Goal: Task Accomplishment & Management: Use online tool/utility

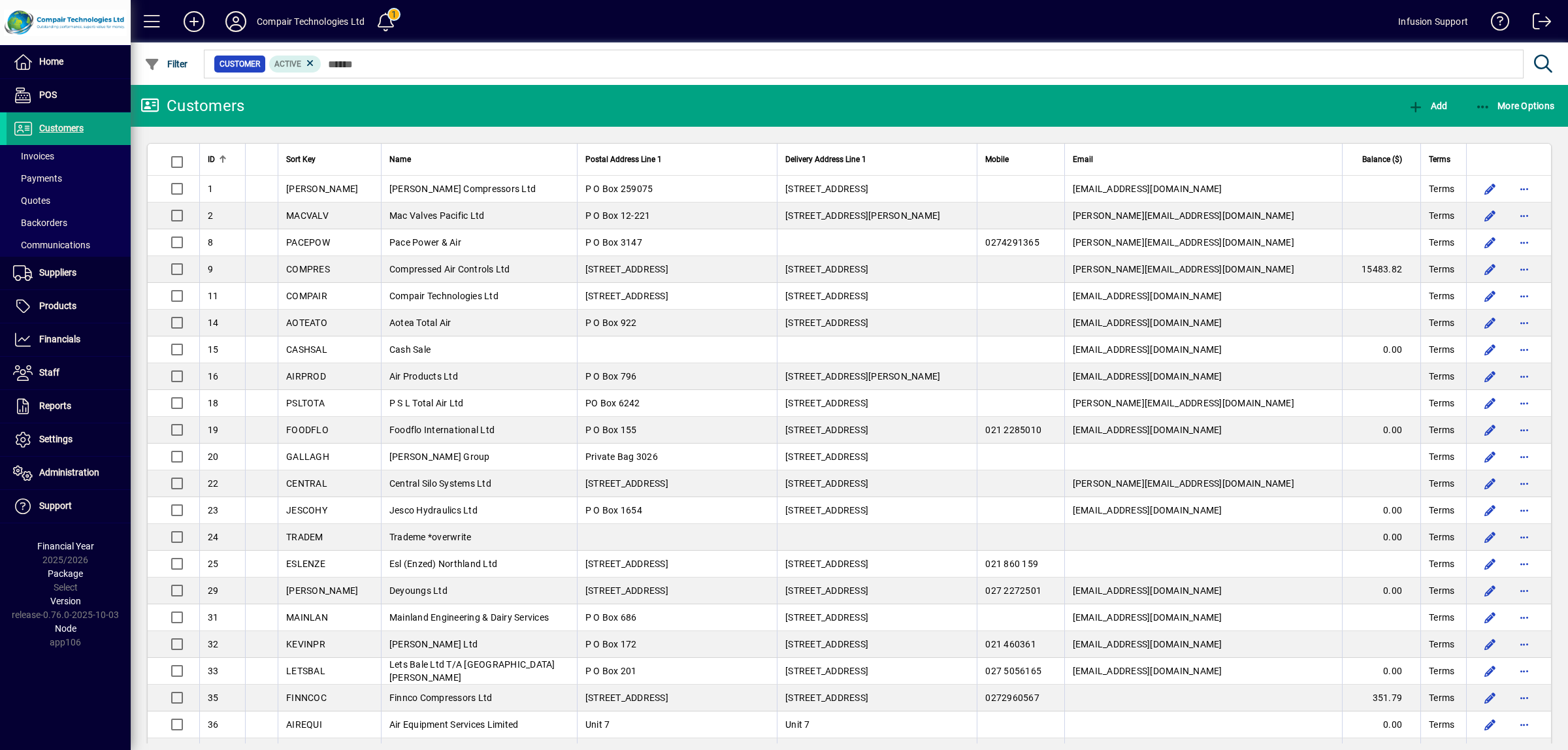
click at [1363, 158] on span "Balance ($)" at bounding box center [1382, 159] width 40 height 15
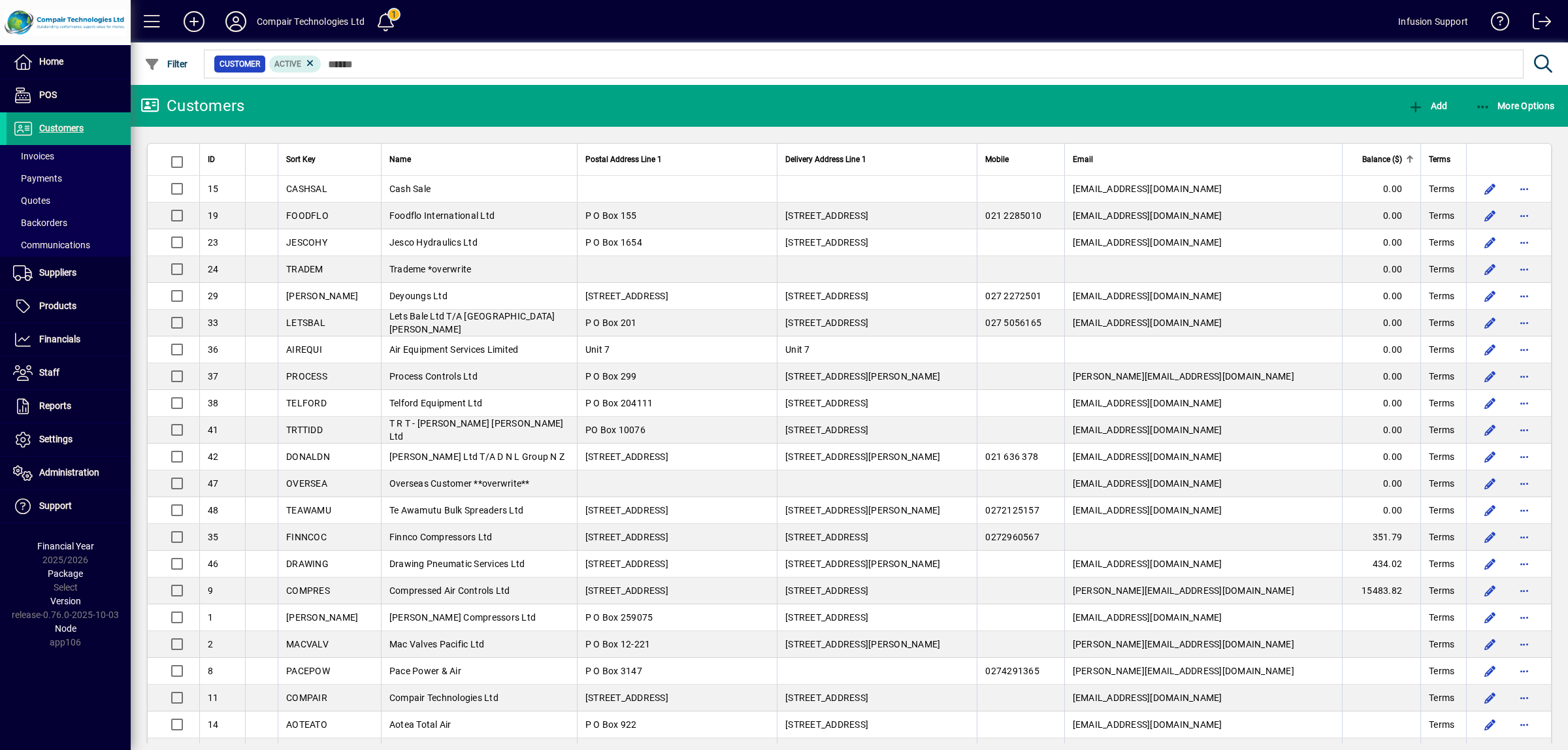
click at [1369, 161] on span "Balance ($)" at bounding box center [1382, 159] width 40 height 15
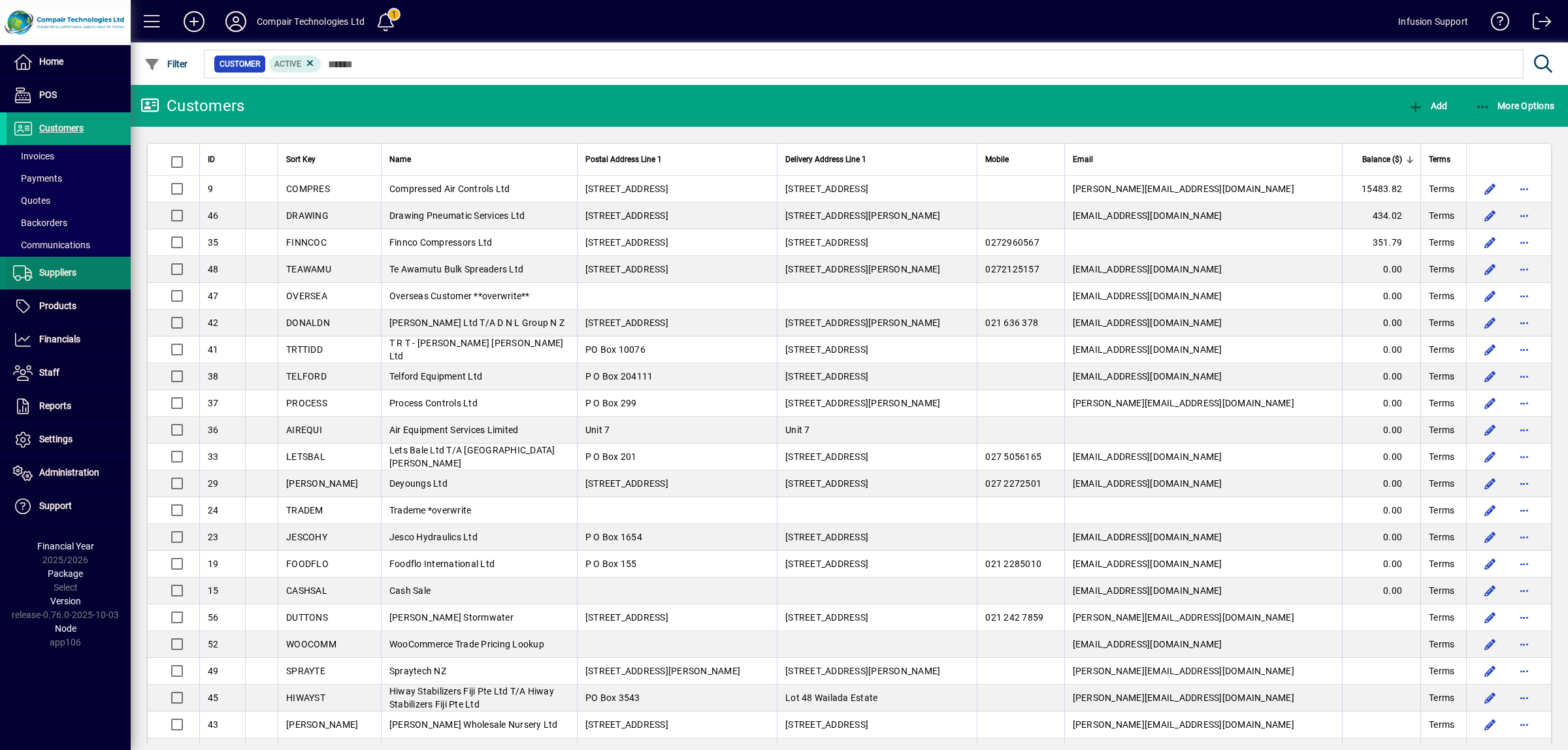
click at [43, 276] on span "Suppliers" at bounding box center [57, 273] width 37 height 10
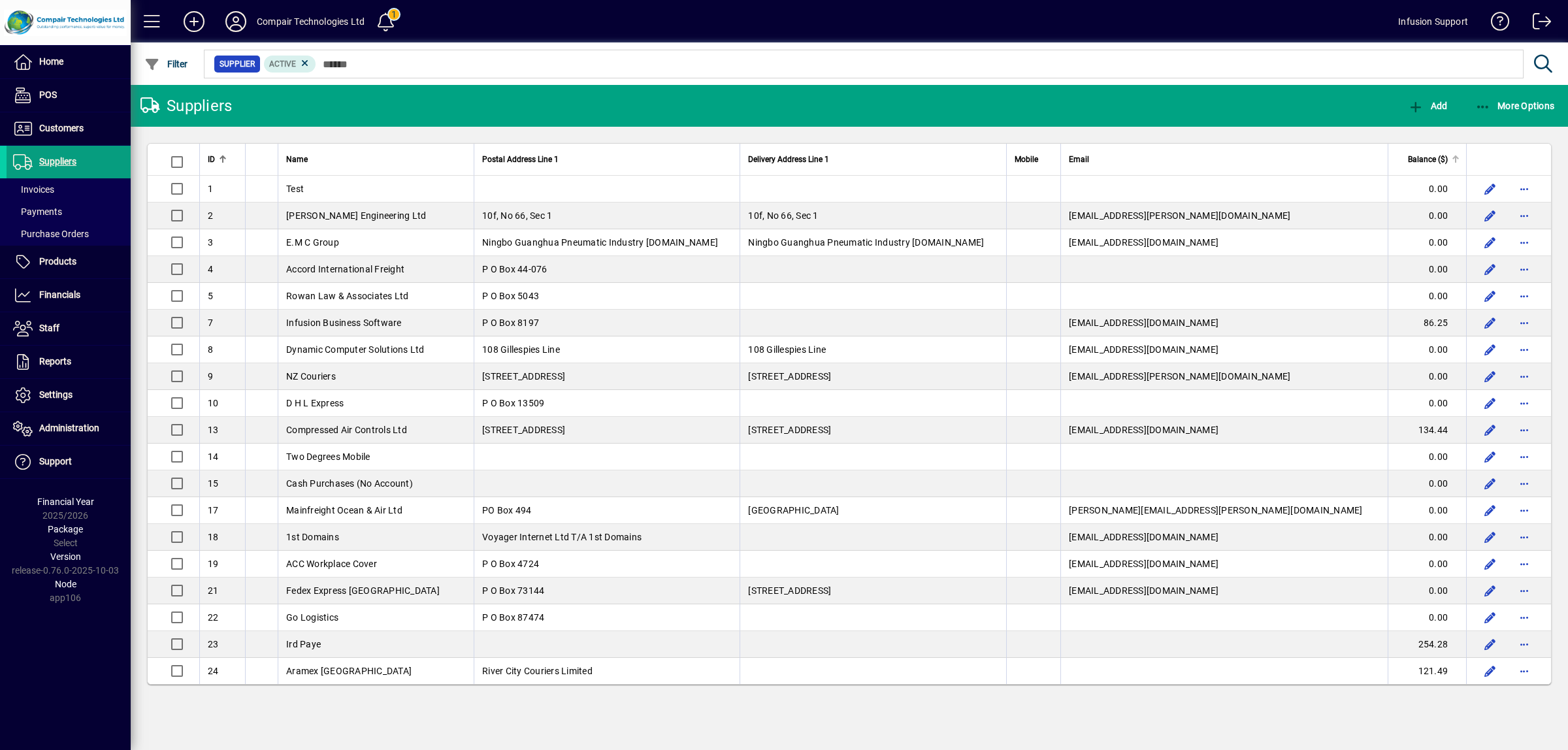
click at [1420, 158] on span "Balance ($)" at bounding box center [1428, 159] width 40 height 15
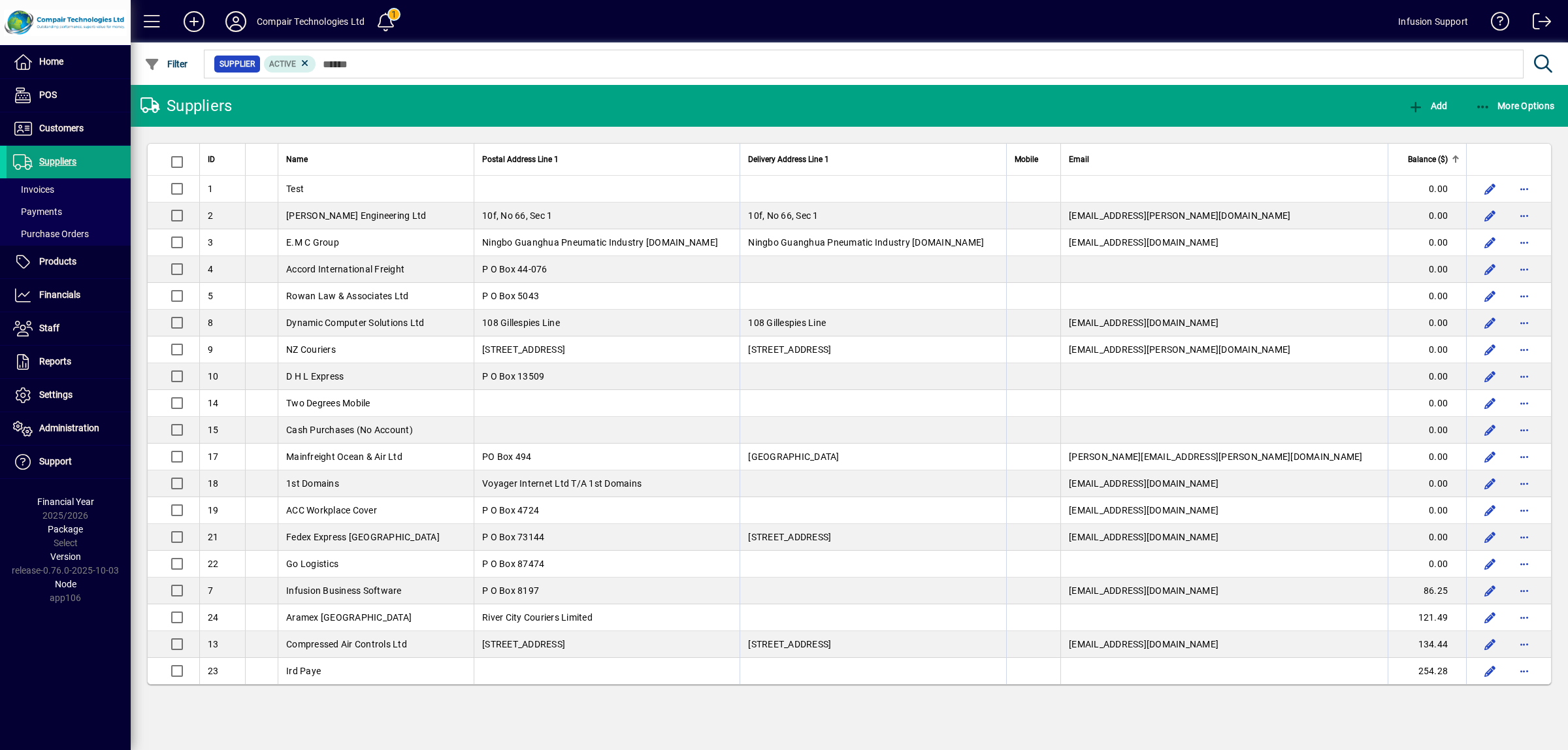
drag, startPoint x: 1422, startPoint y: 156, endPoint x: 1429, endPoint y: 174, distance: 19.3
click at [1429, 174] on th "Balance ($)" at bounding box center [1427, 159] width 79 height 32
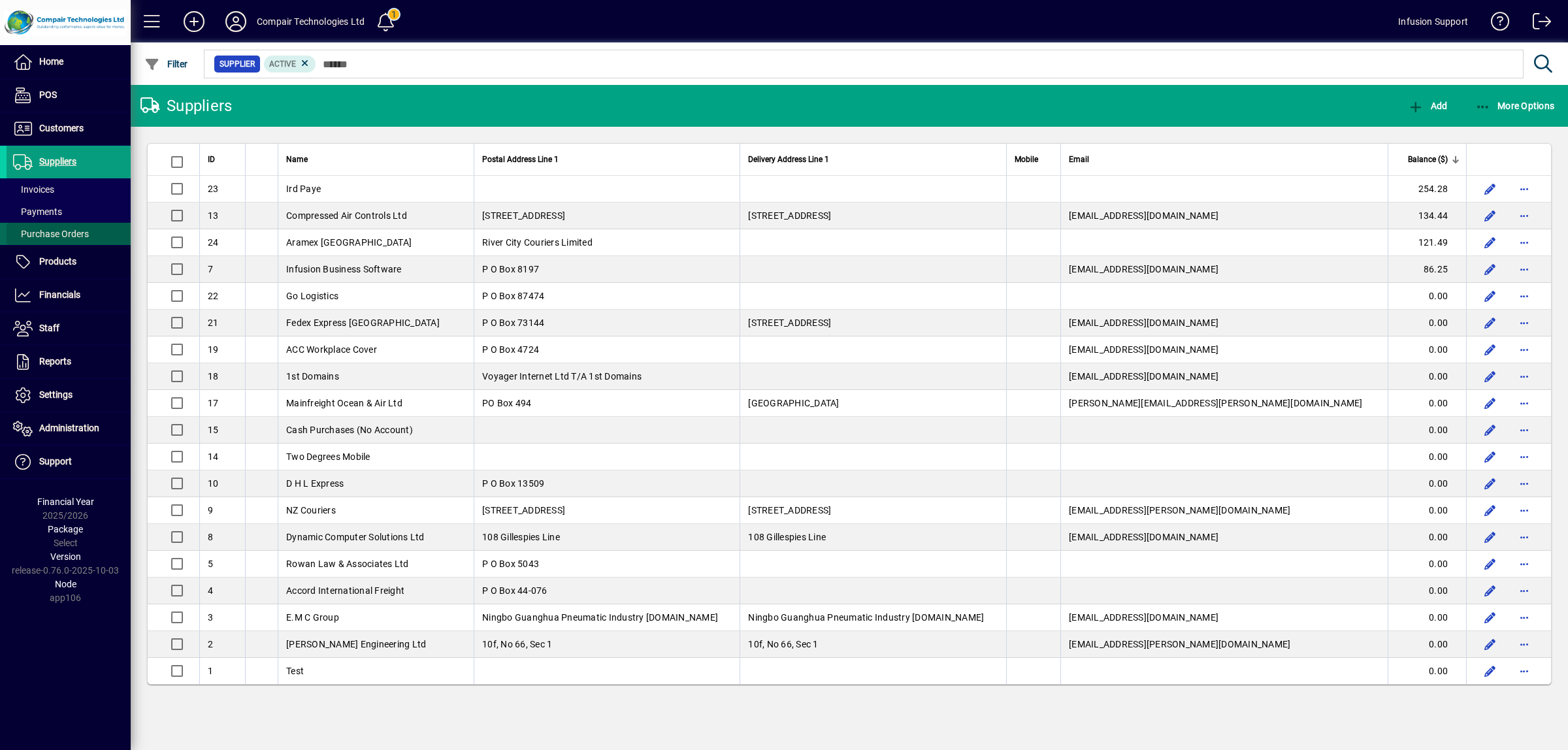
click at [76, 236] on span "Purchase Orders" at bounding box center [51, 234] width 76 height 10
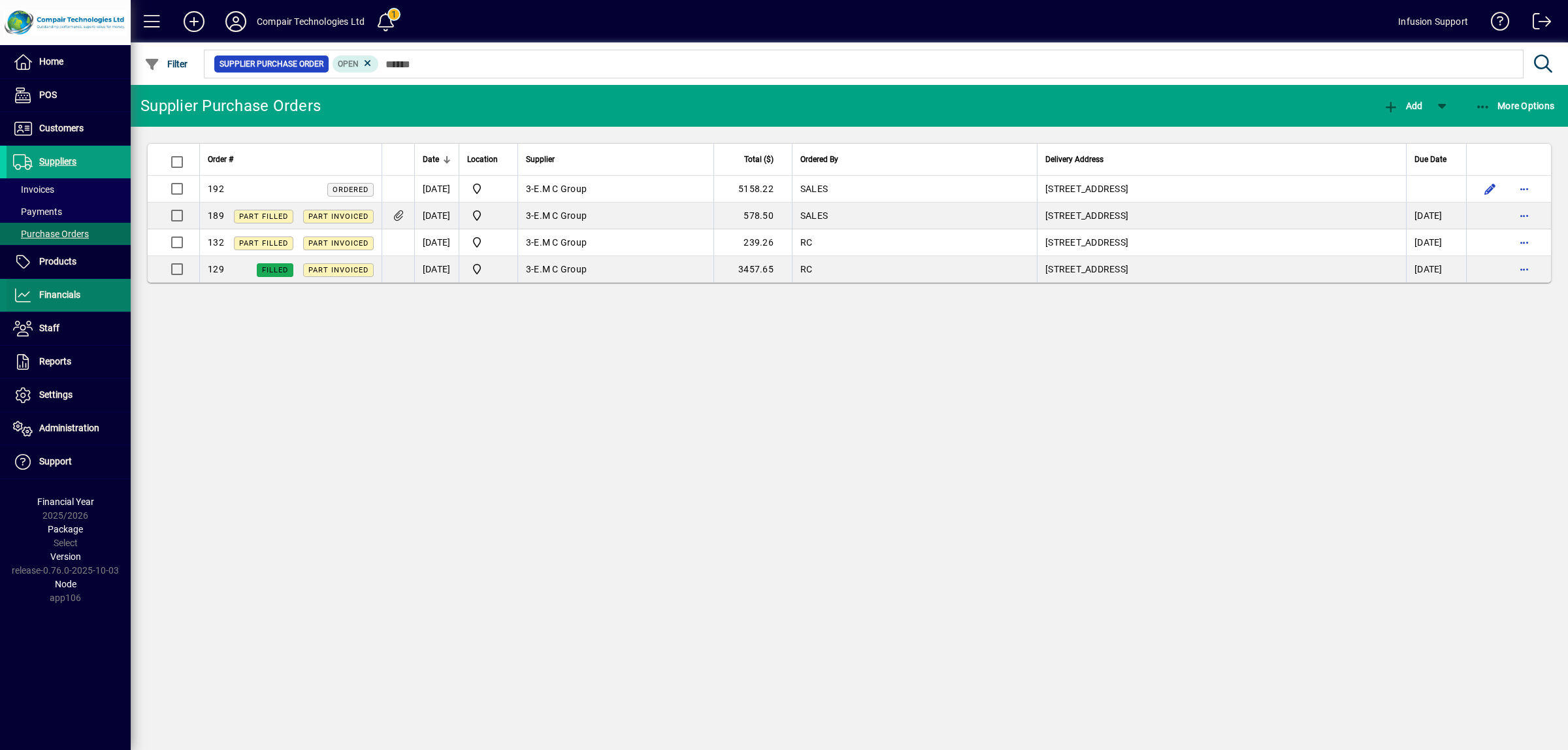
click at [60, 296] on span "Financials" at bounding box center [60, 294] width 42 height 10
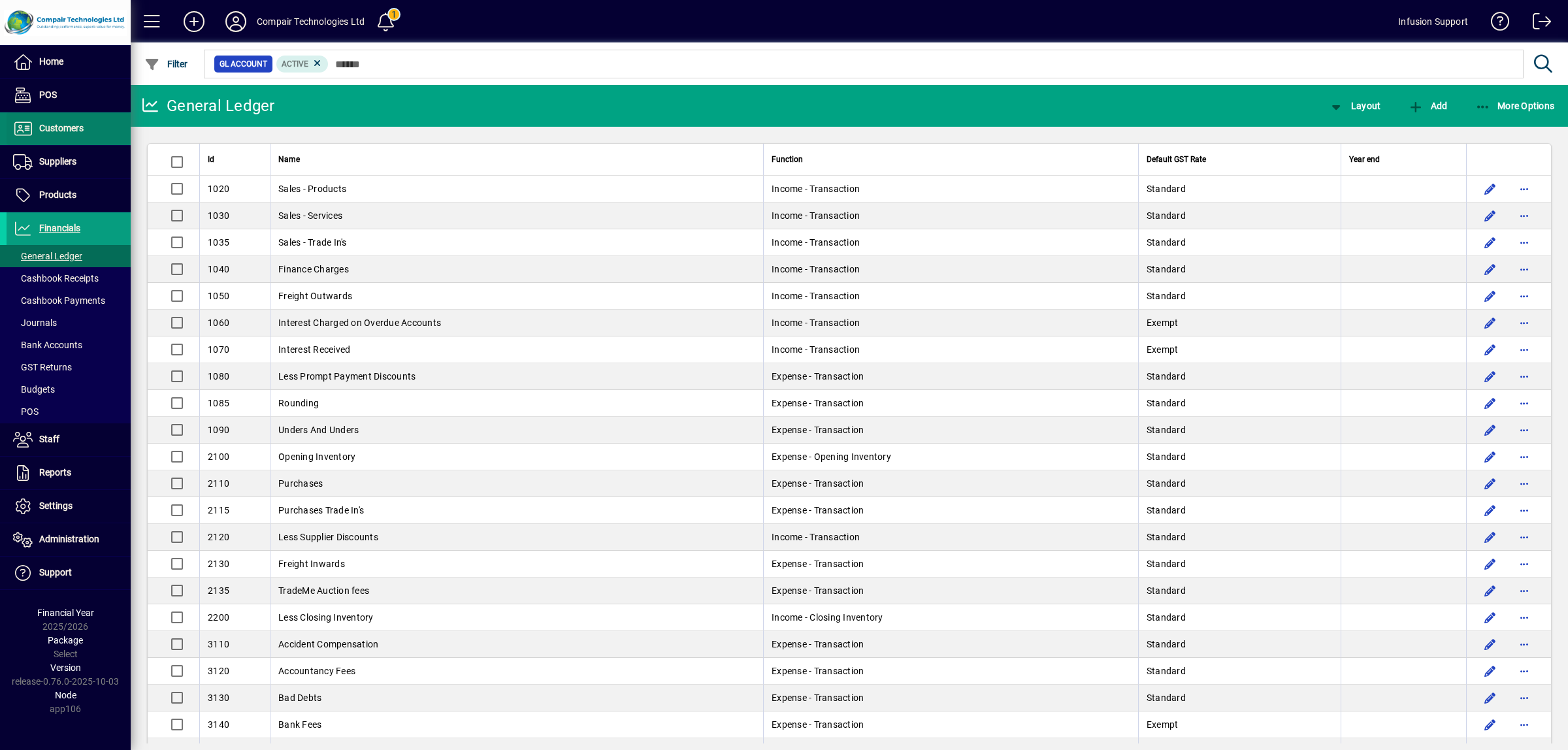
drag, startPoint x: 57, startPoint y: 145, endPoint x: 69, endPoint y: 139, distance: 13.4
click at [59, 145] on span at bounding box center [68, 129] width 124 height 31
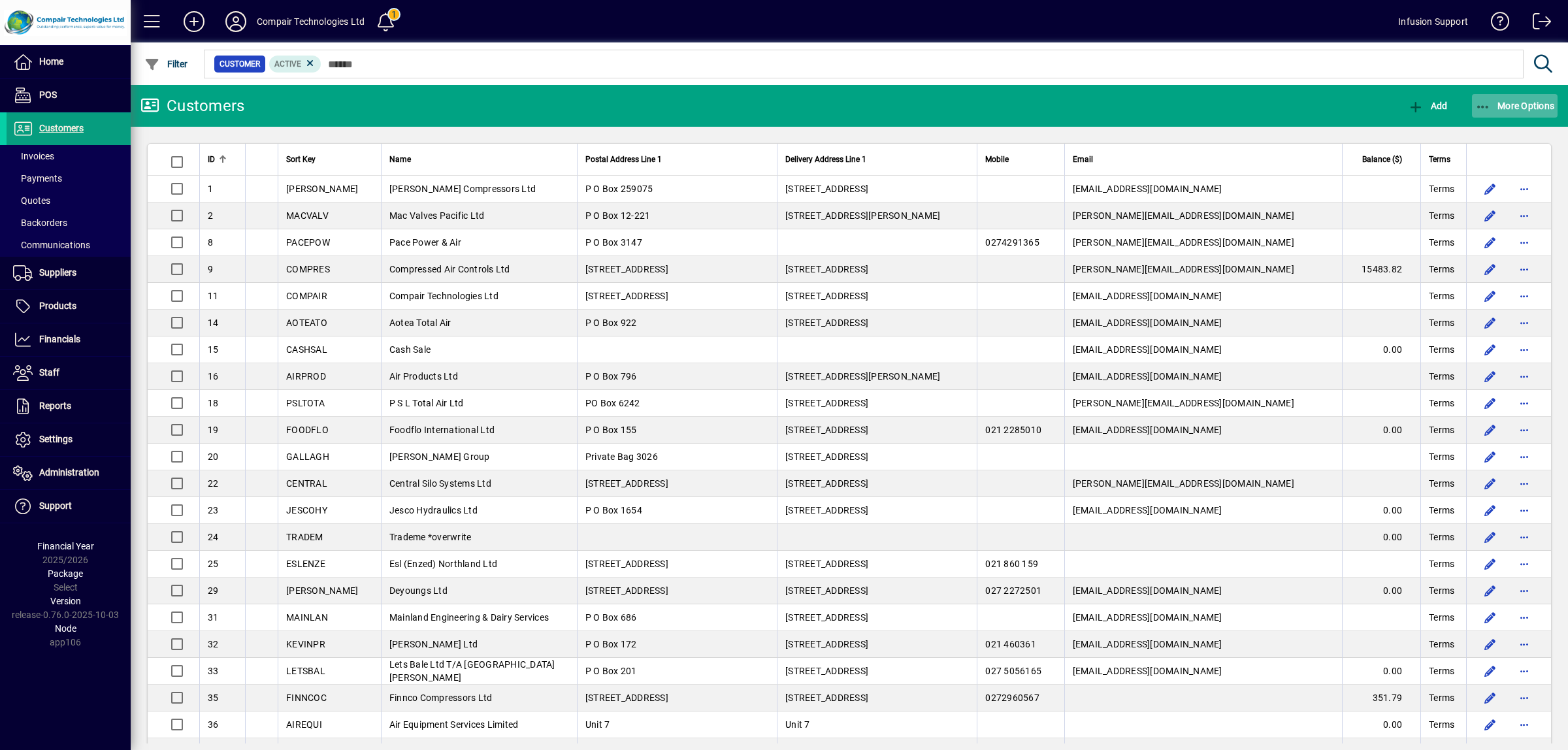
click at [1482, 105] on icon "button" at bounding box center [1483, 107] width 16 height 13
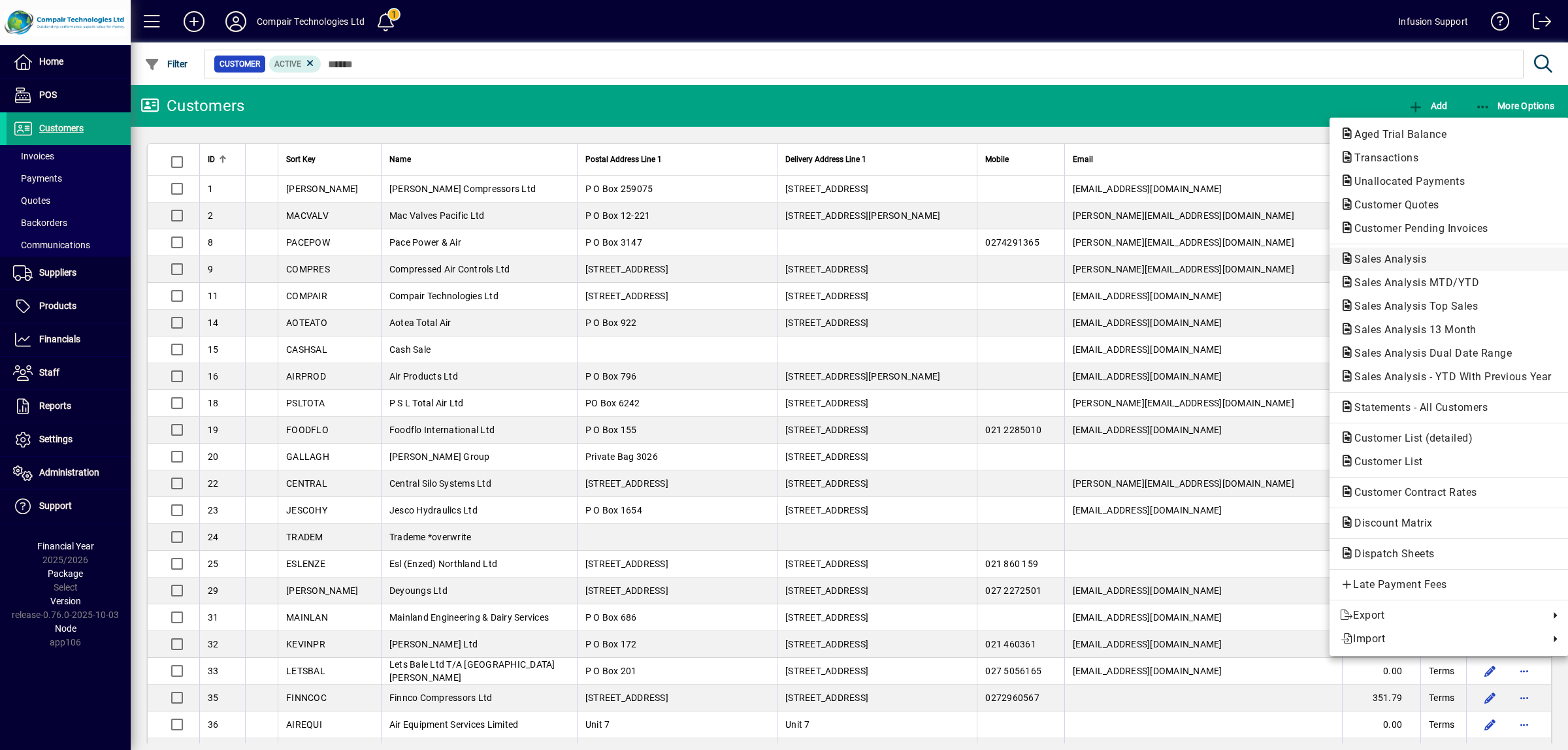
click at [1387, 260] on span "Sales Analysis" at bounding box center [1386, 259] width 93 height 12
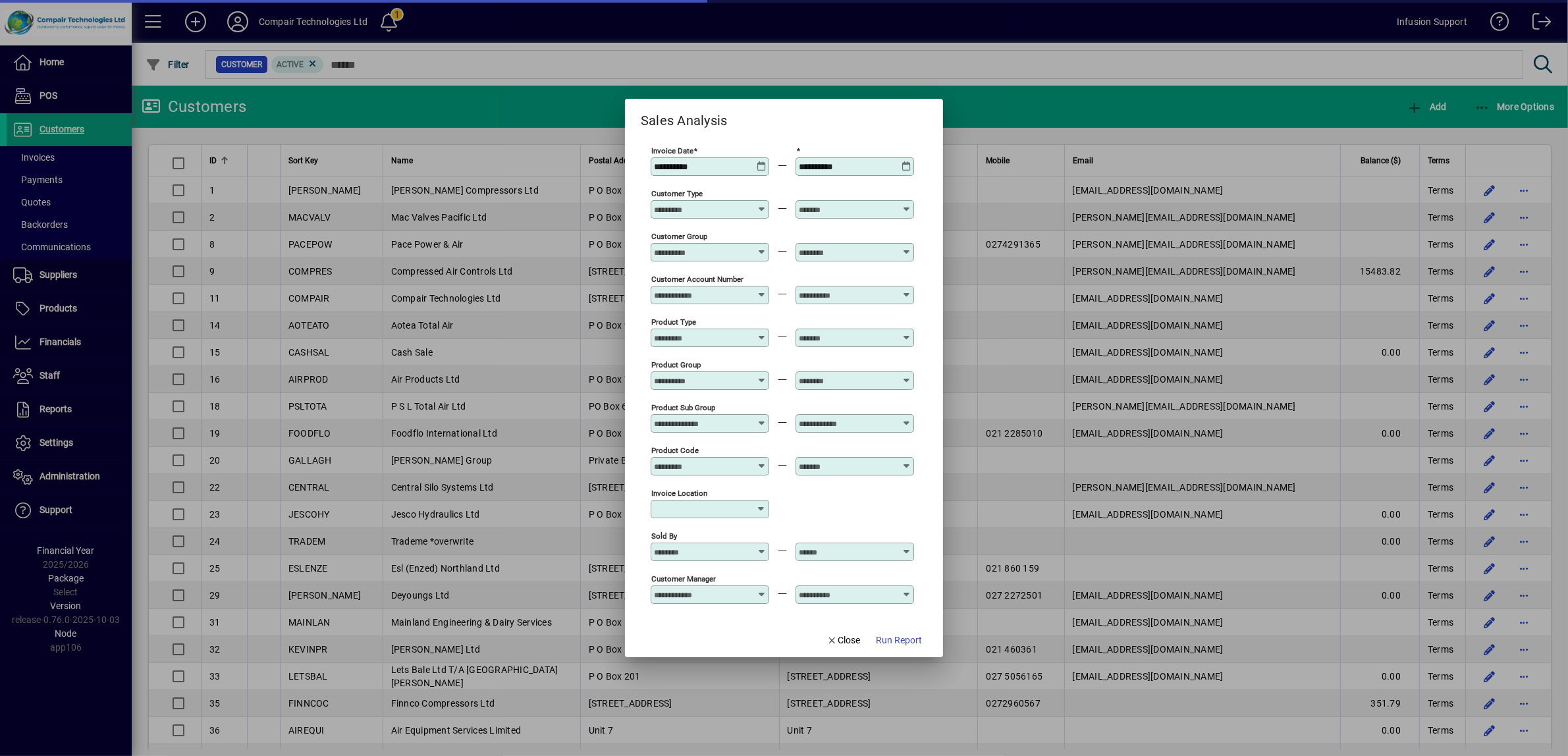
type input "**********"
click at [841, 649] on span "button" at bounding box center [843, 640] width 45 height 31
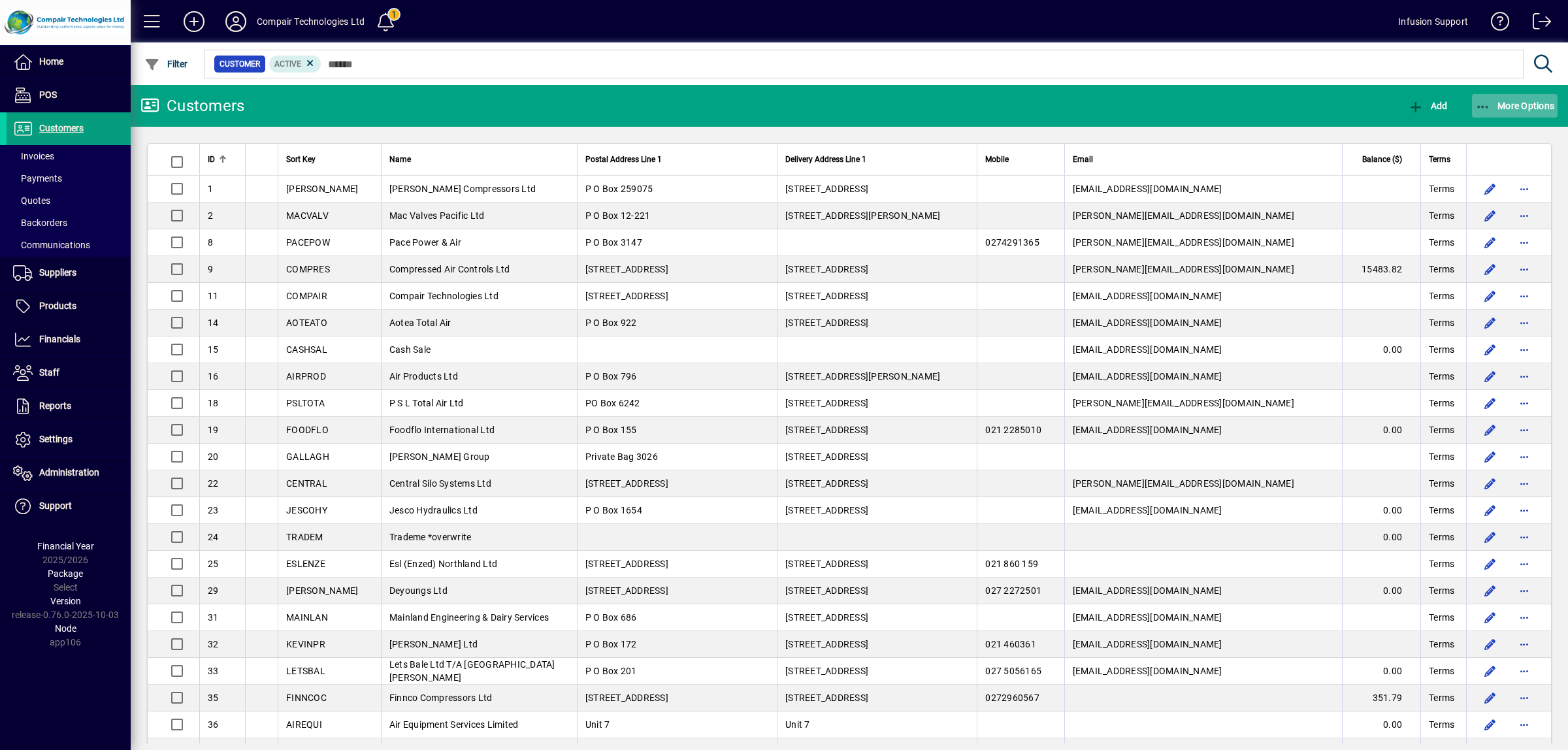
click at [1480, 102] on icon "button" at bounding box center [1483, 107] width 16 height 13
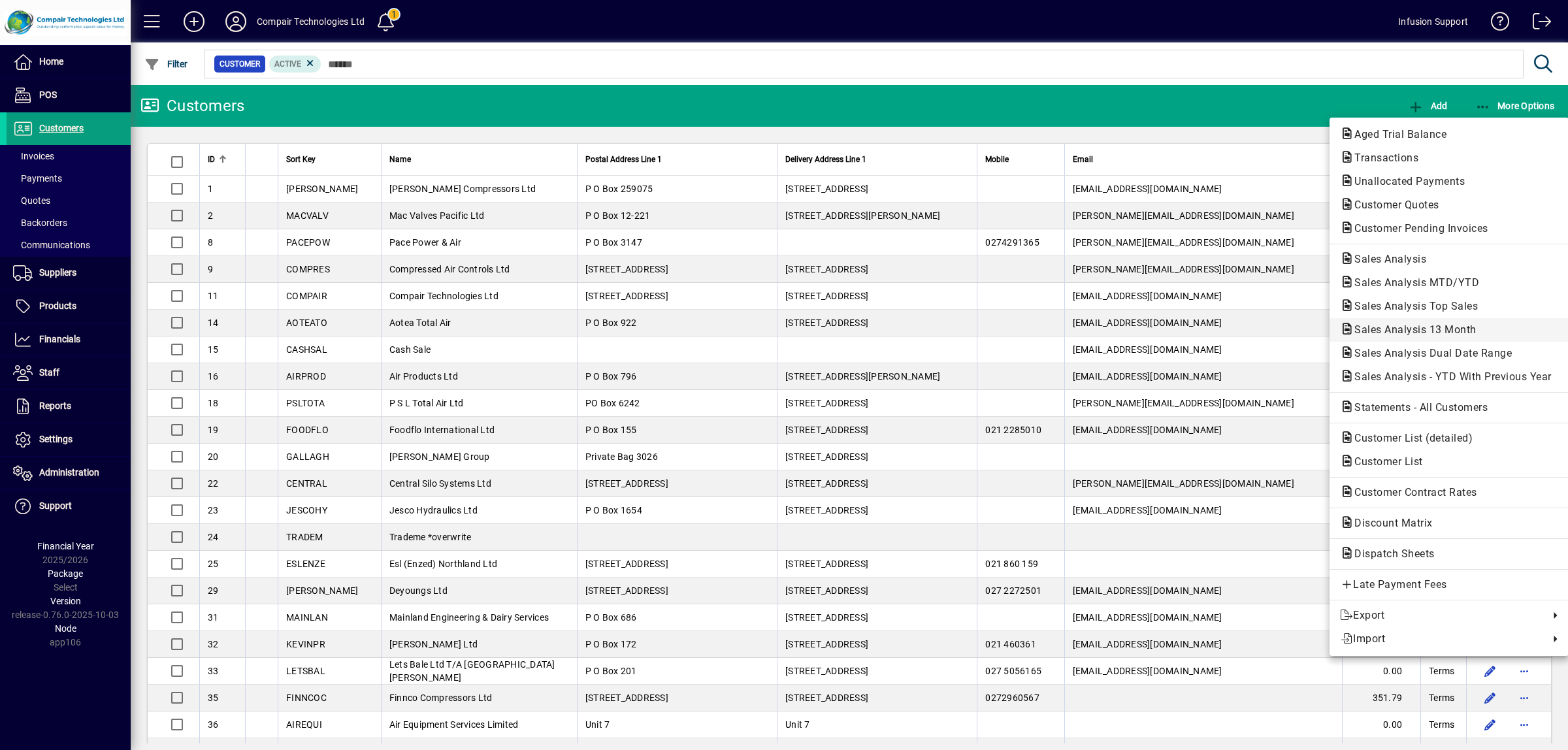
click at [1455, 326] on span "Sales Analysis 13 Month" at bounding box center [1411, 330] width 143 height 12
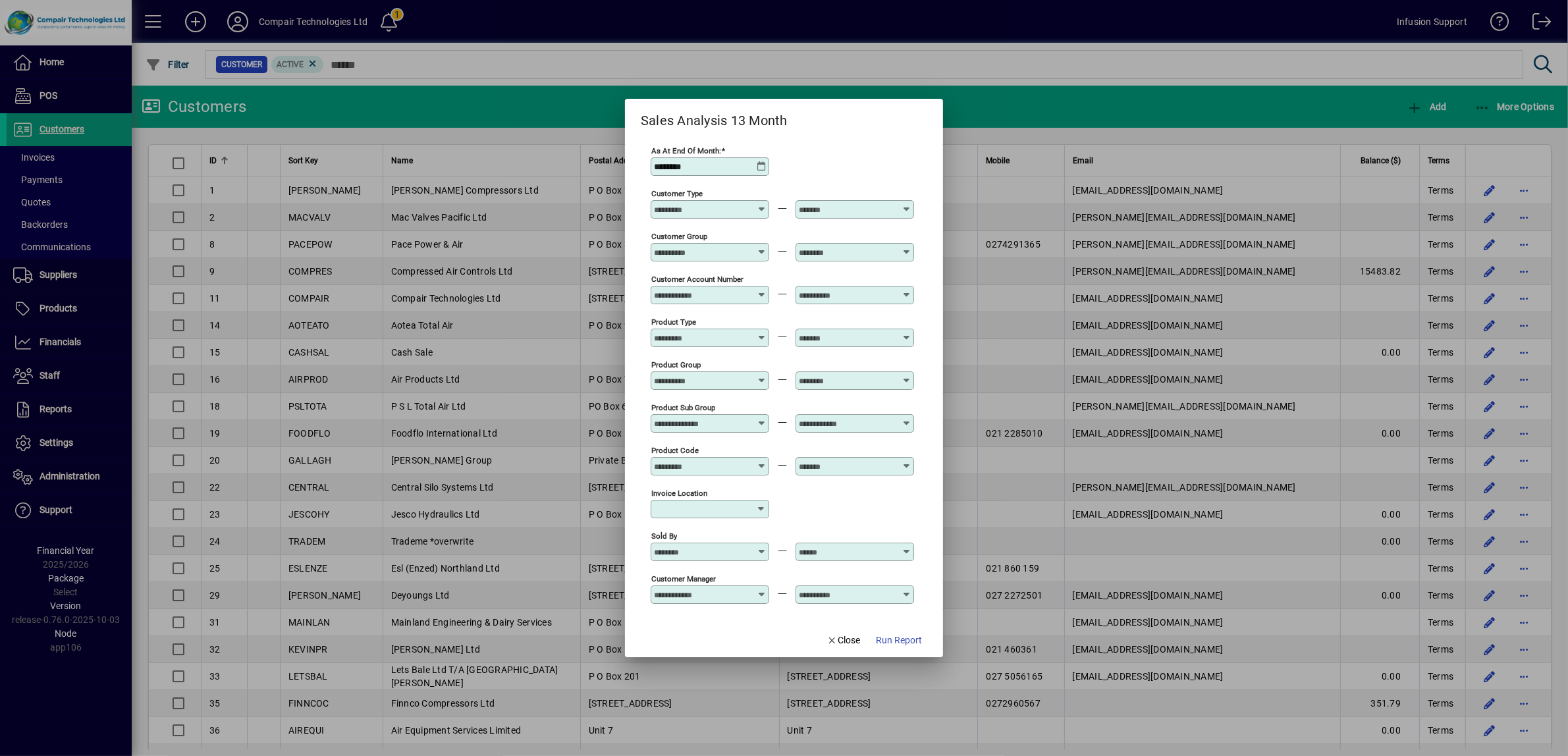
scroll to position [343, 0]
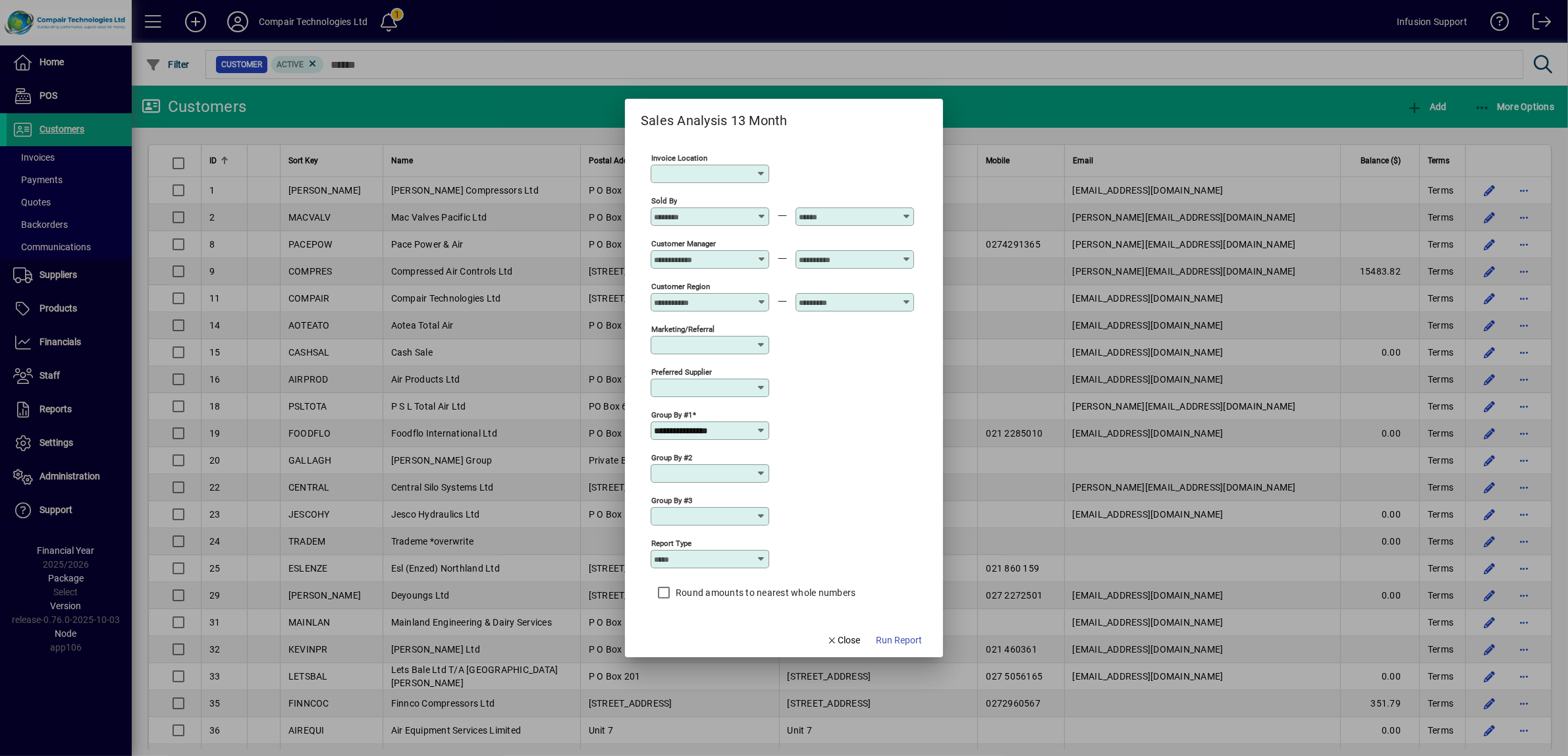
click at [762, 473] on icon at bounding box center [761, 474] width 10 height 10
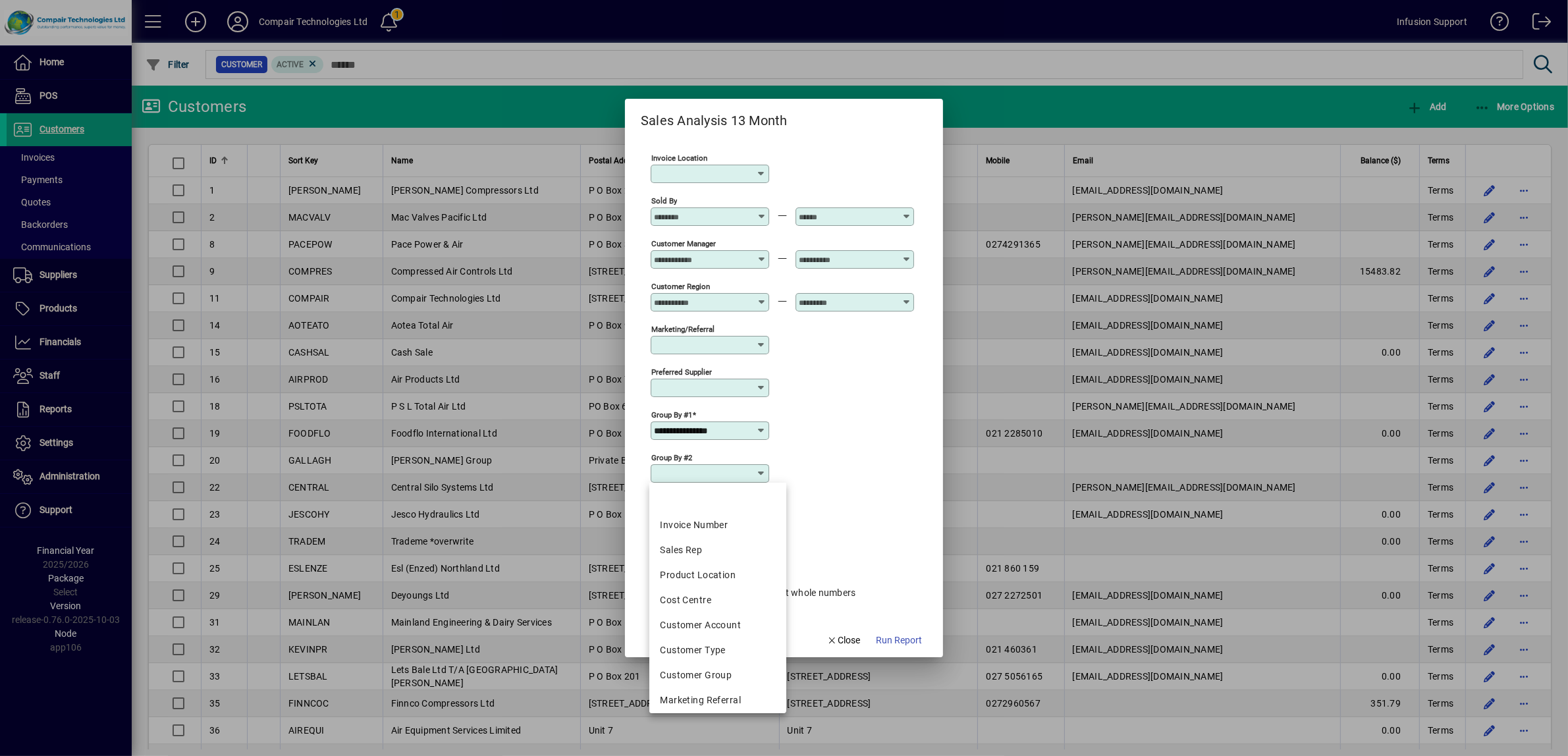
click at [798, 432] on div "**********" at bounding box center [783, 430] width 264 height 43
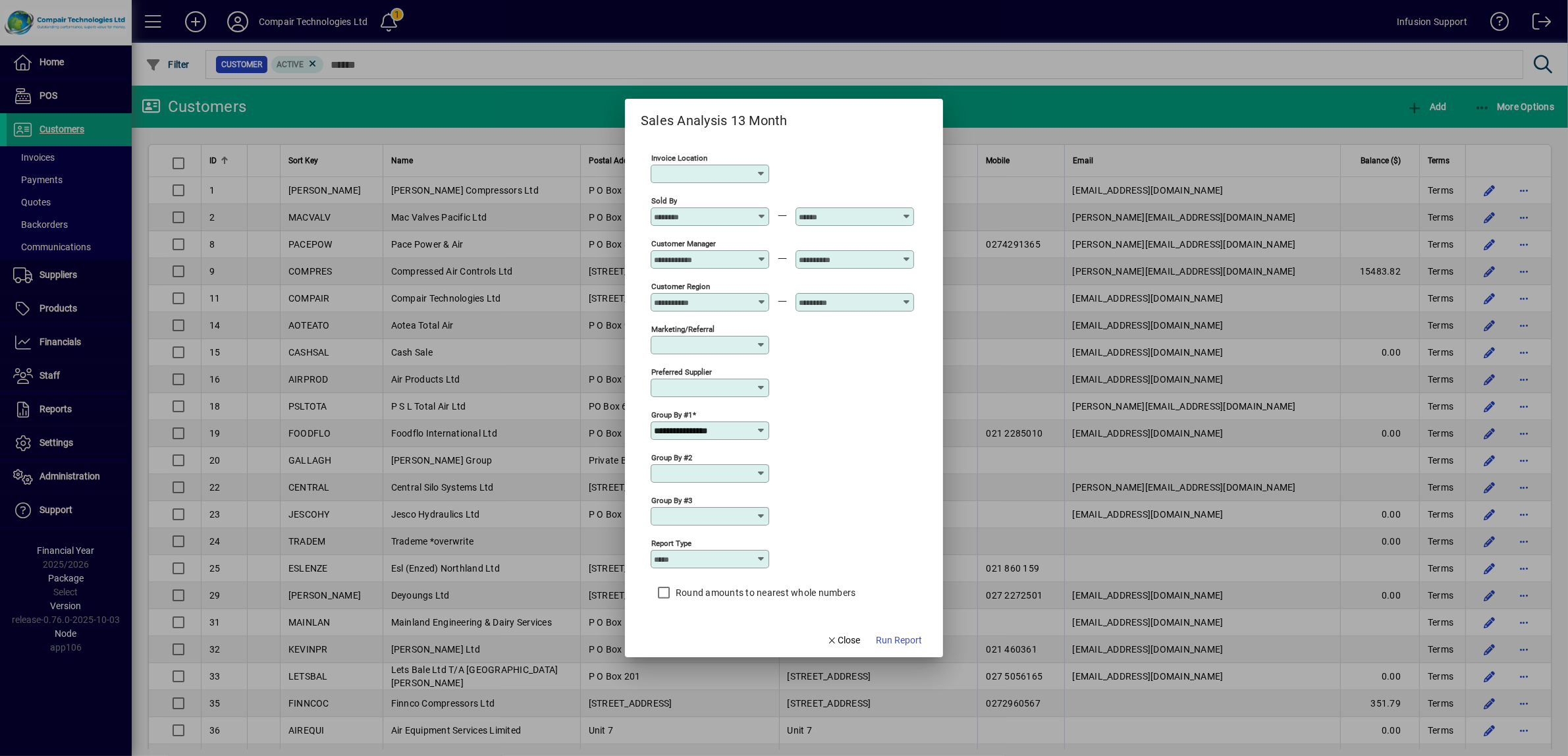
click at [761, 430] on icon at bounding box center [761, 431] width 10 height 10
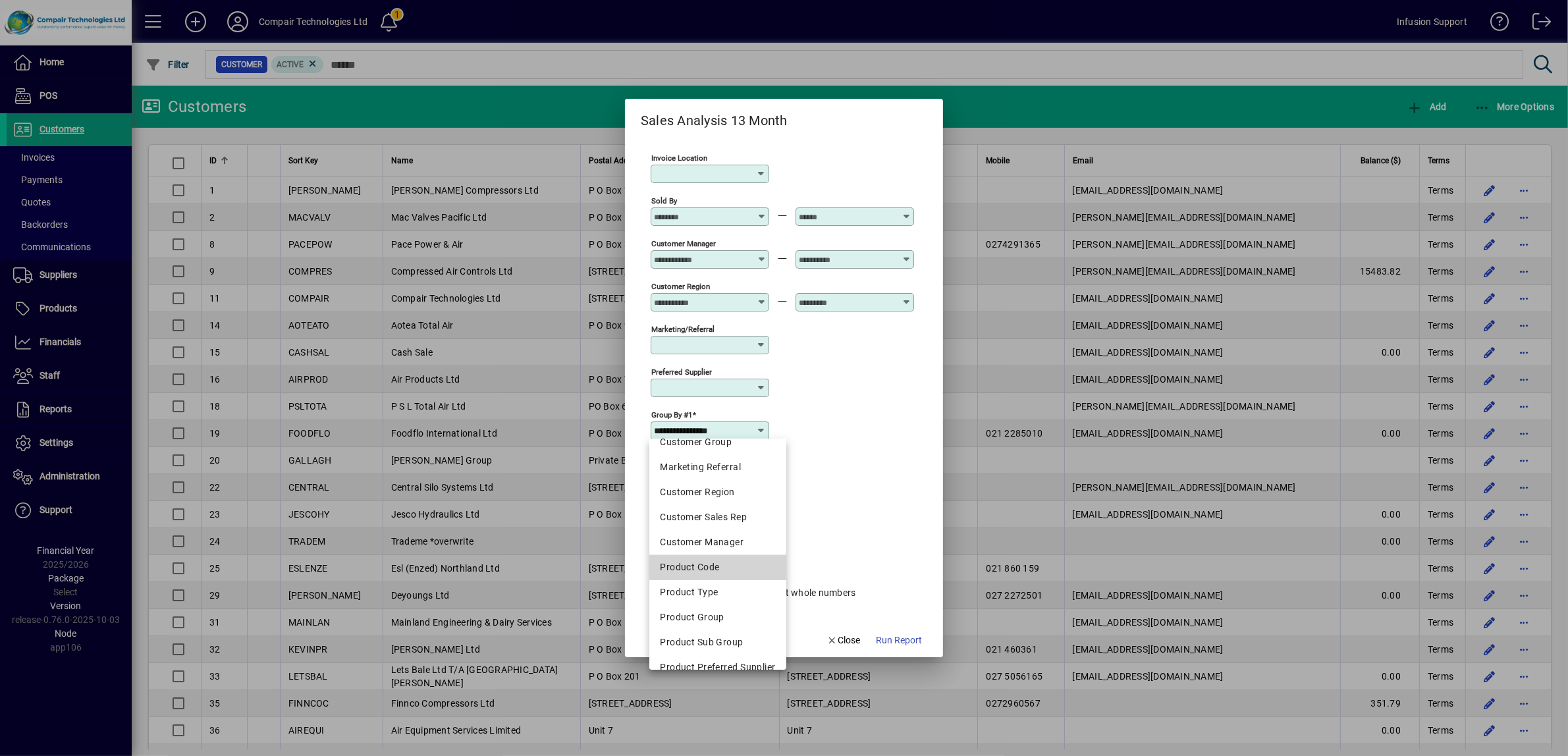
click at [708, 567] on div "Product Code" at bounding box center [717, 567] width 115 height 14
type input "**********"
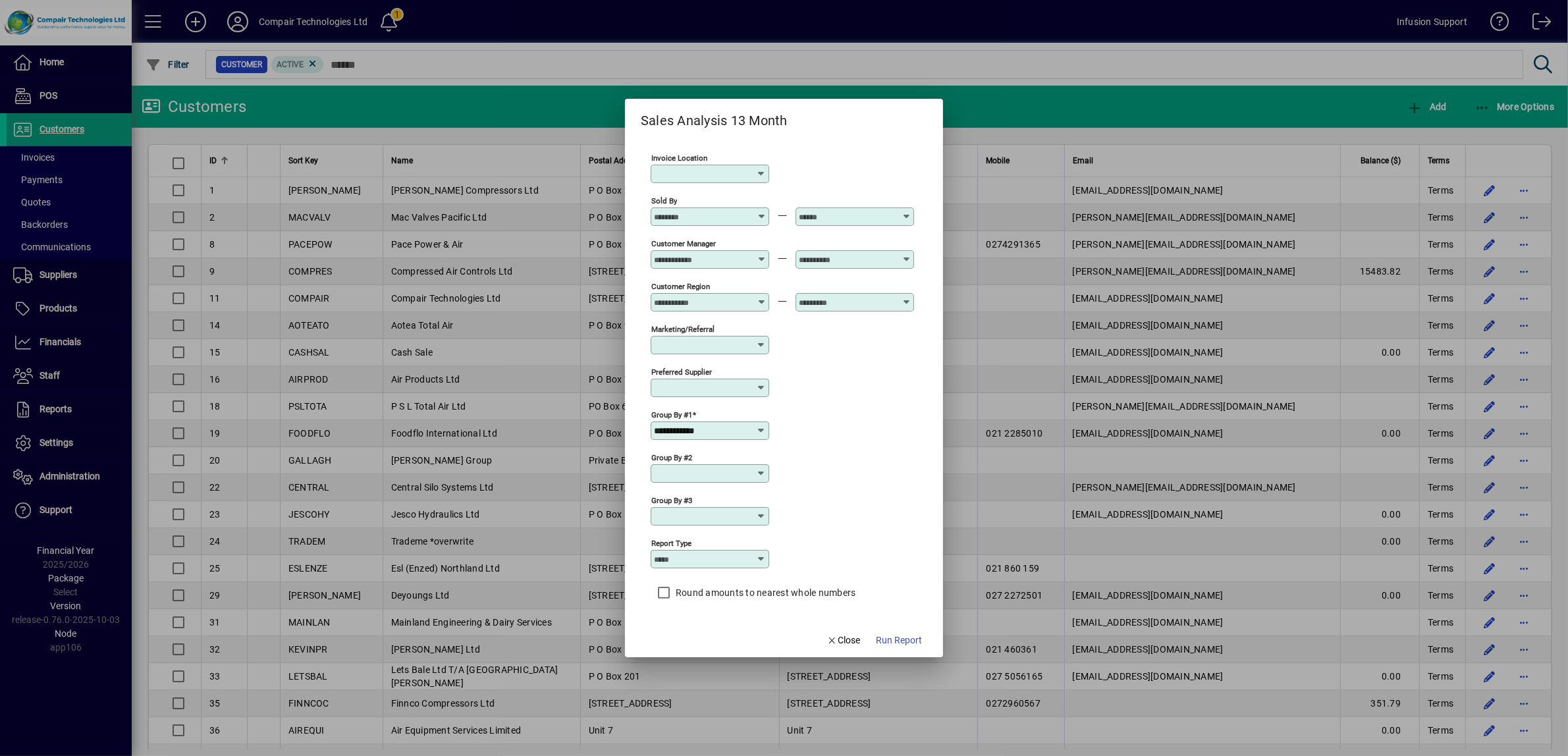
drag, startPoint x: 796, startPoint y: 592, endPoint x: 835, endPoint y: 590, distance: 39.1
click at [797, 591] on label "Round amounts to nearest whole numbers" at bounding box center [764, 593] width 183 height 13
click at [890, 636] on span "Run Report" at bounding box center [899, 641] width 46 height 14
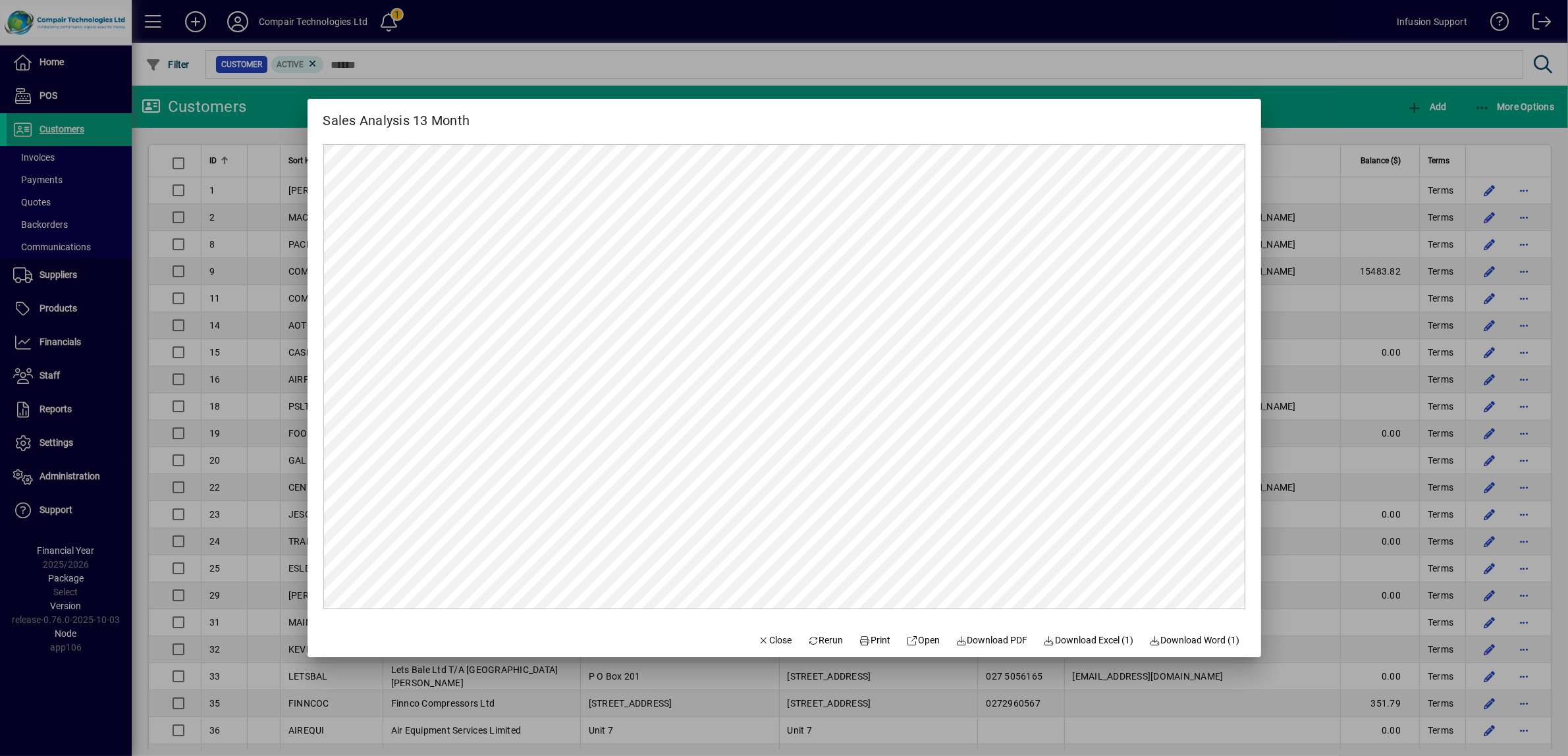
scroll to position [0, 0]
click at [818, 637] on span "Rerun" at bounding box center [825, 641] width 37 height 14
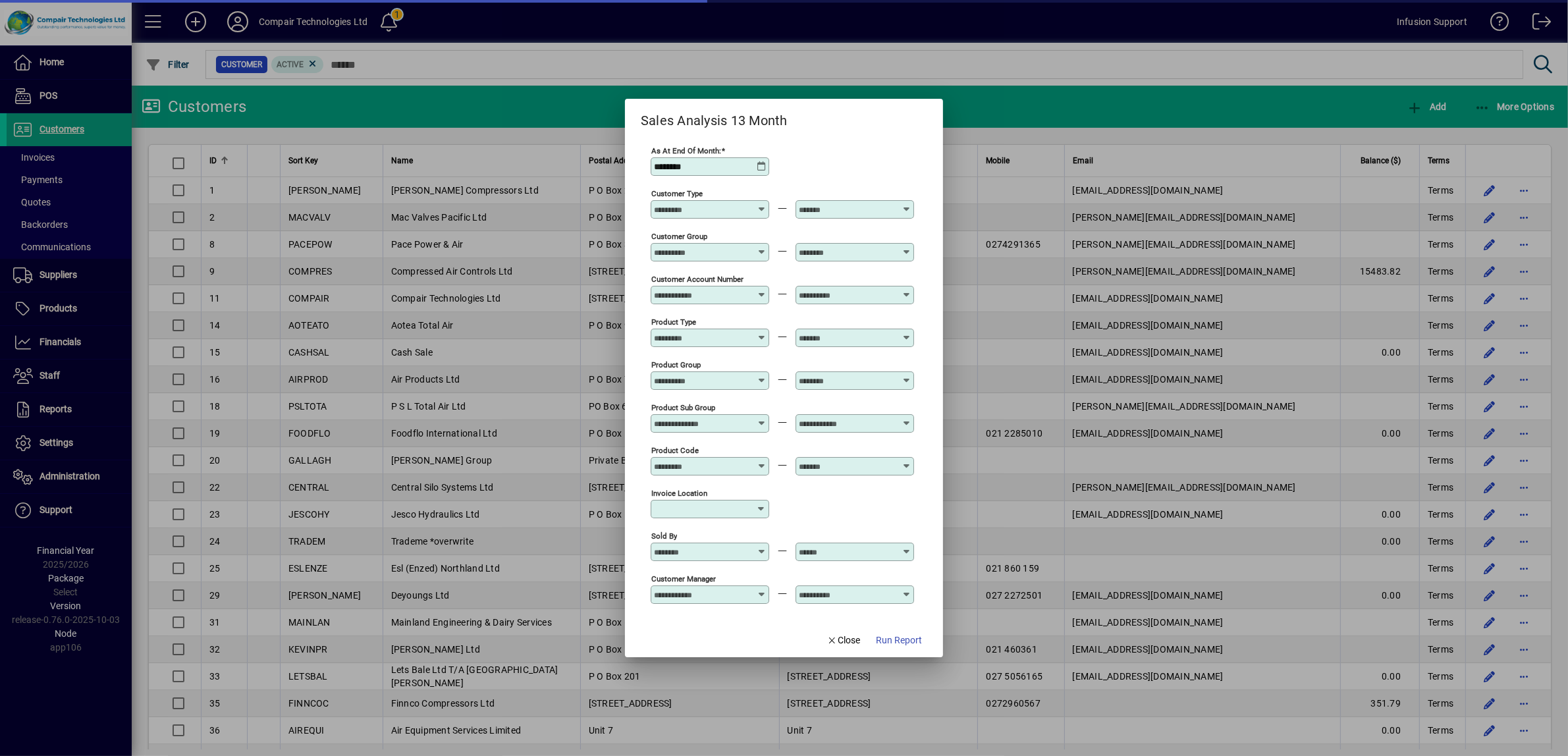
type input "**********"
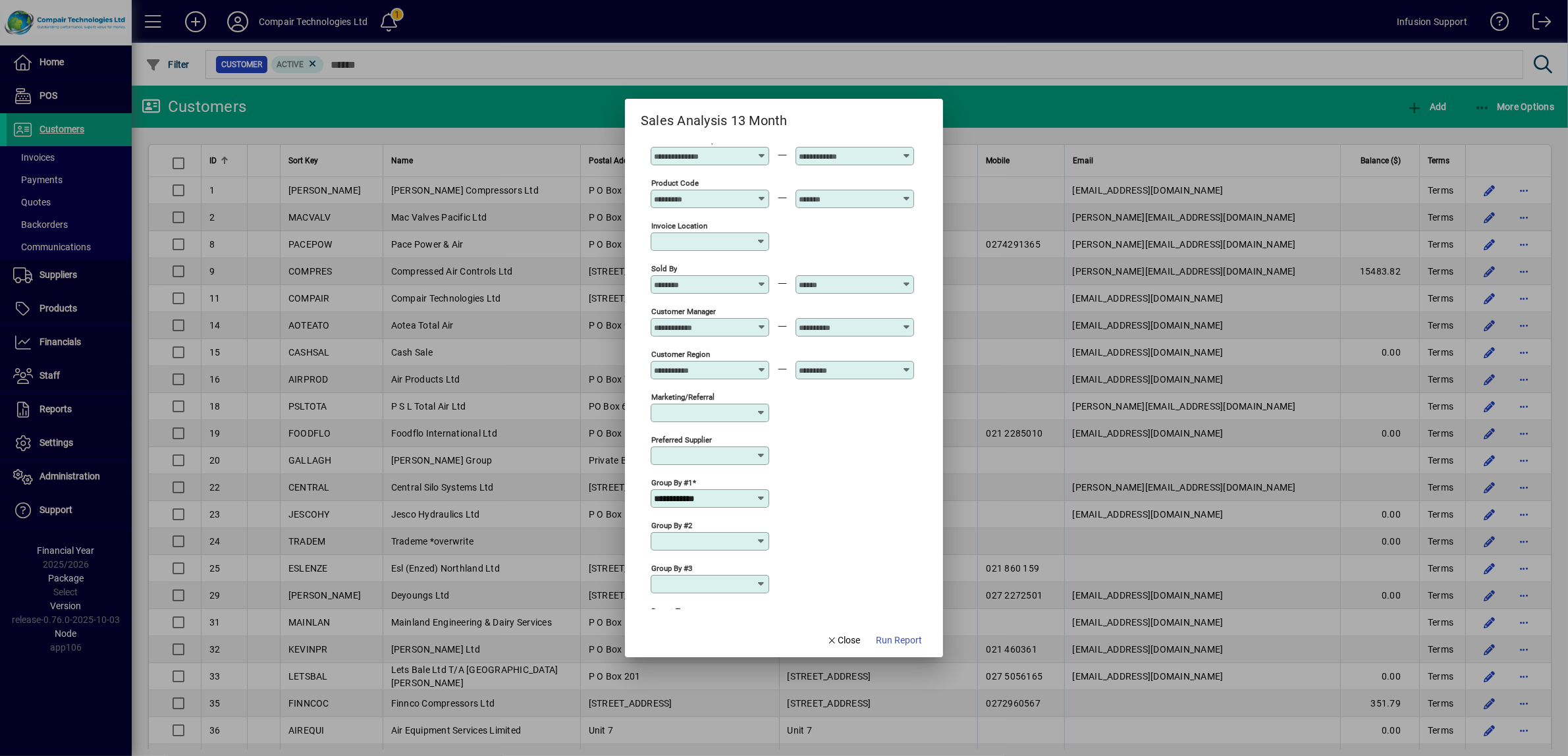
scroll to position [343, 0]
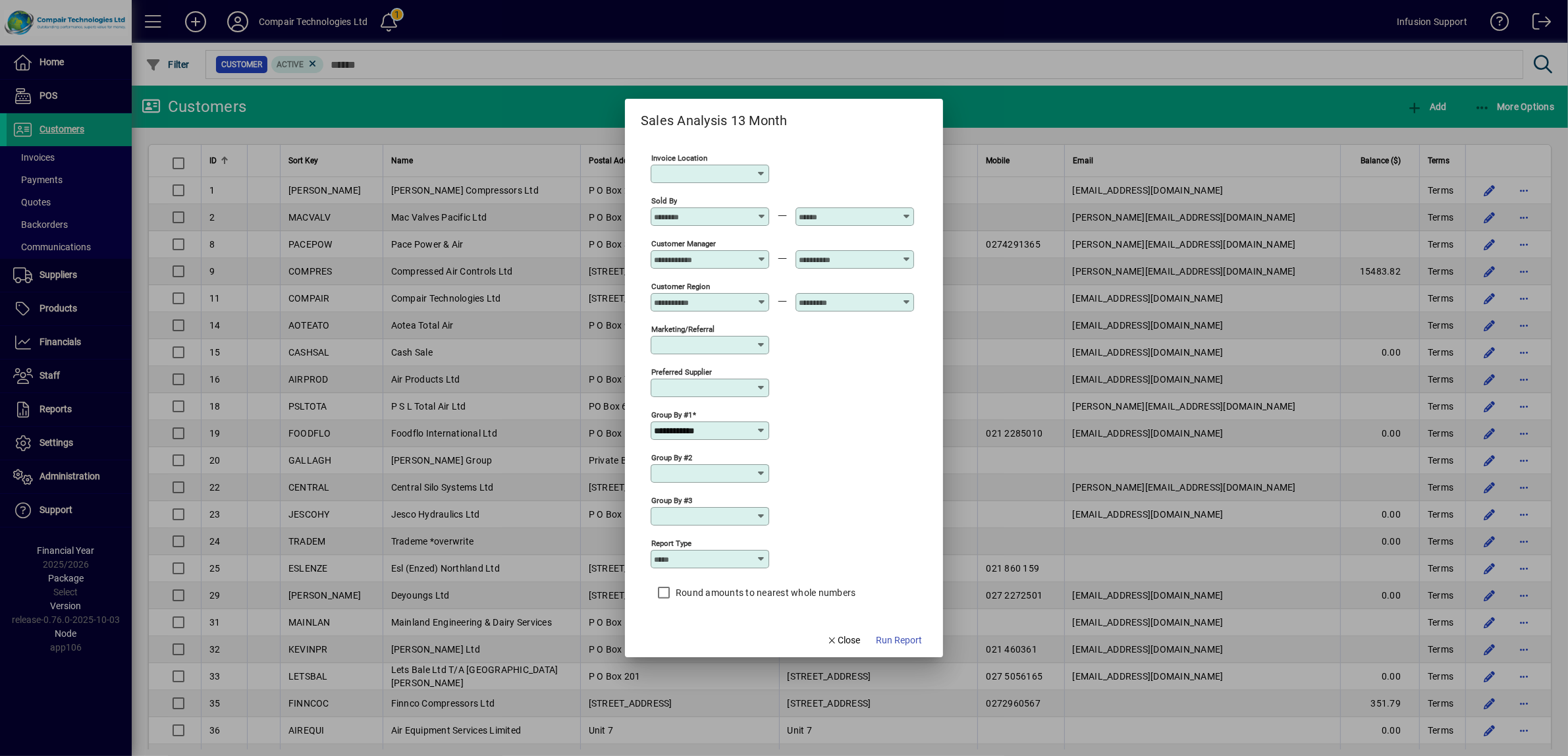
click at [756, 554] on icon at bounding box center [761, 560] width 10 height 10
click at [687, 615] on div "Quantity" at bounding box center [679, 613] width 38 height 14
type input "********"
click at [906, 641] on span "Run Report" at bounding box center [899, 641] width 46 height 14
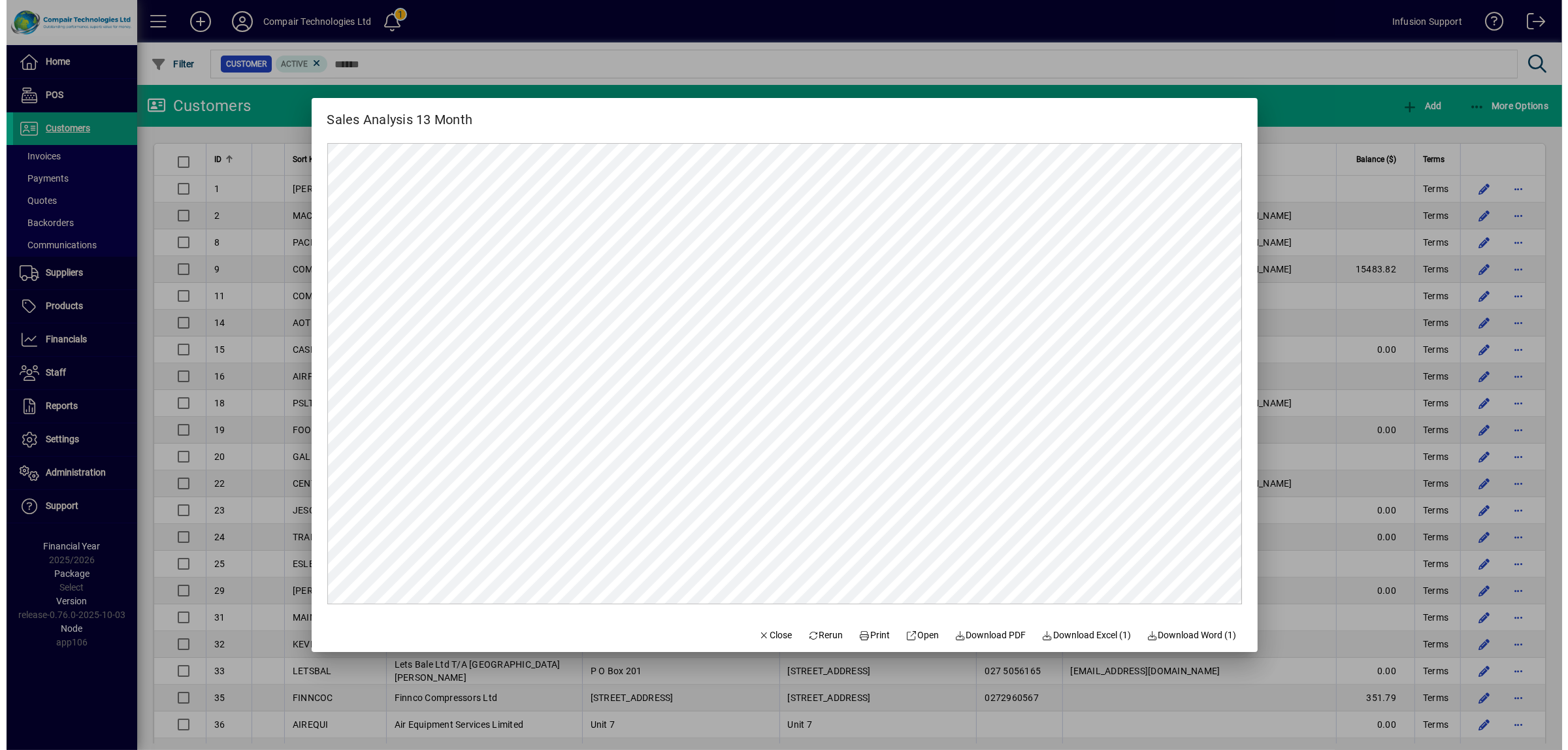
scroll to position [0, 0]
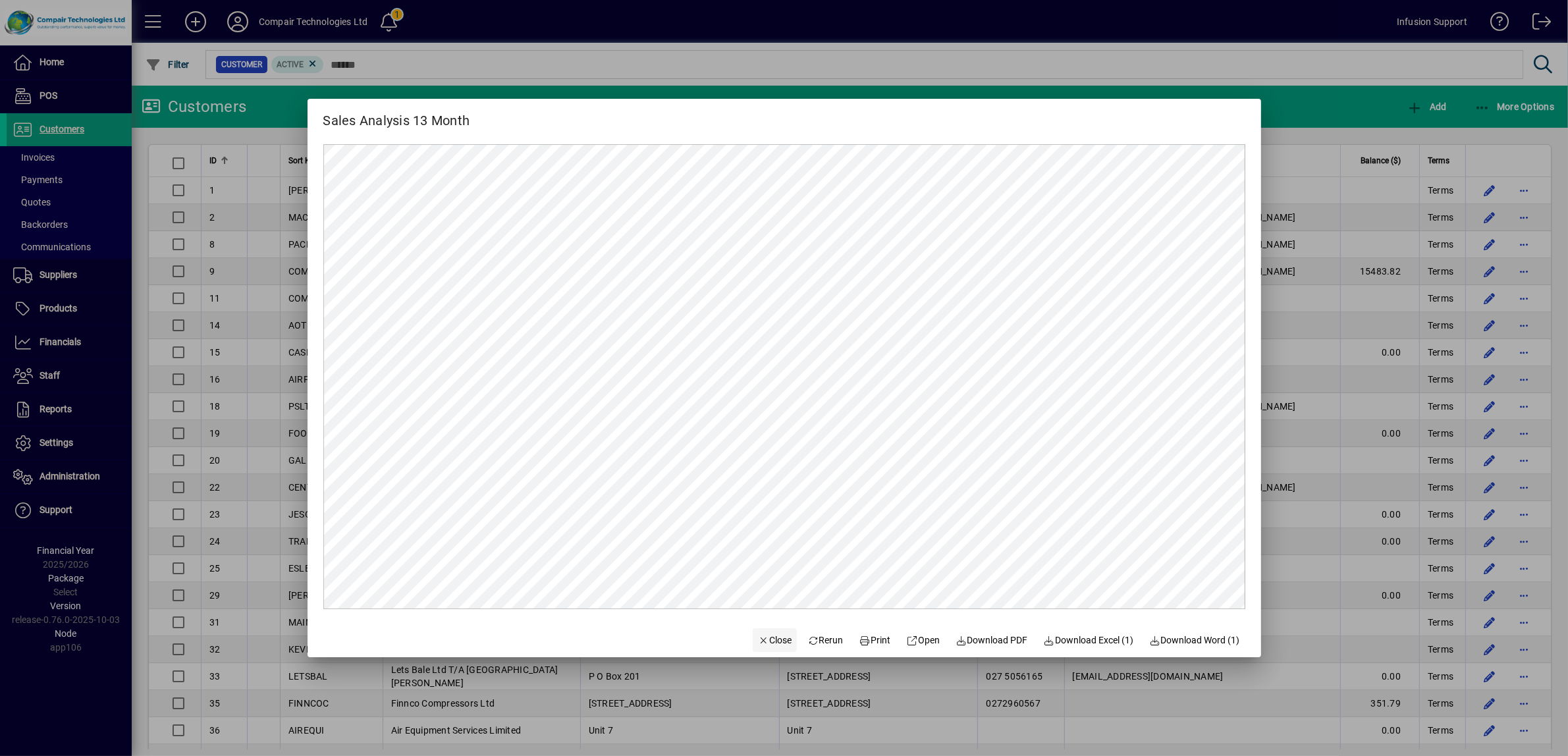
click at [762, 634] on span "Close" at bounding box center [775, 641] width 34 height 14
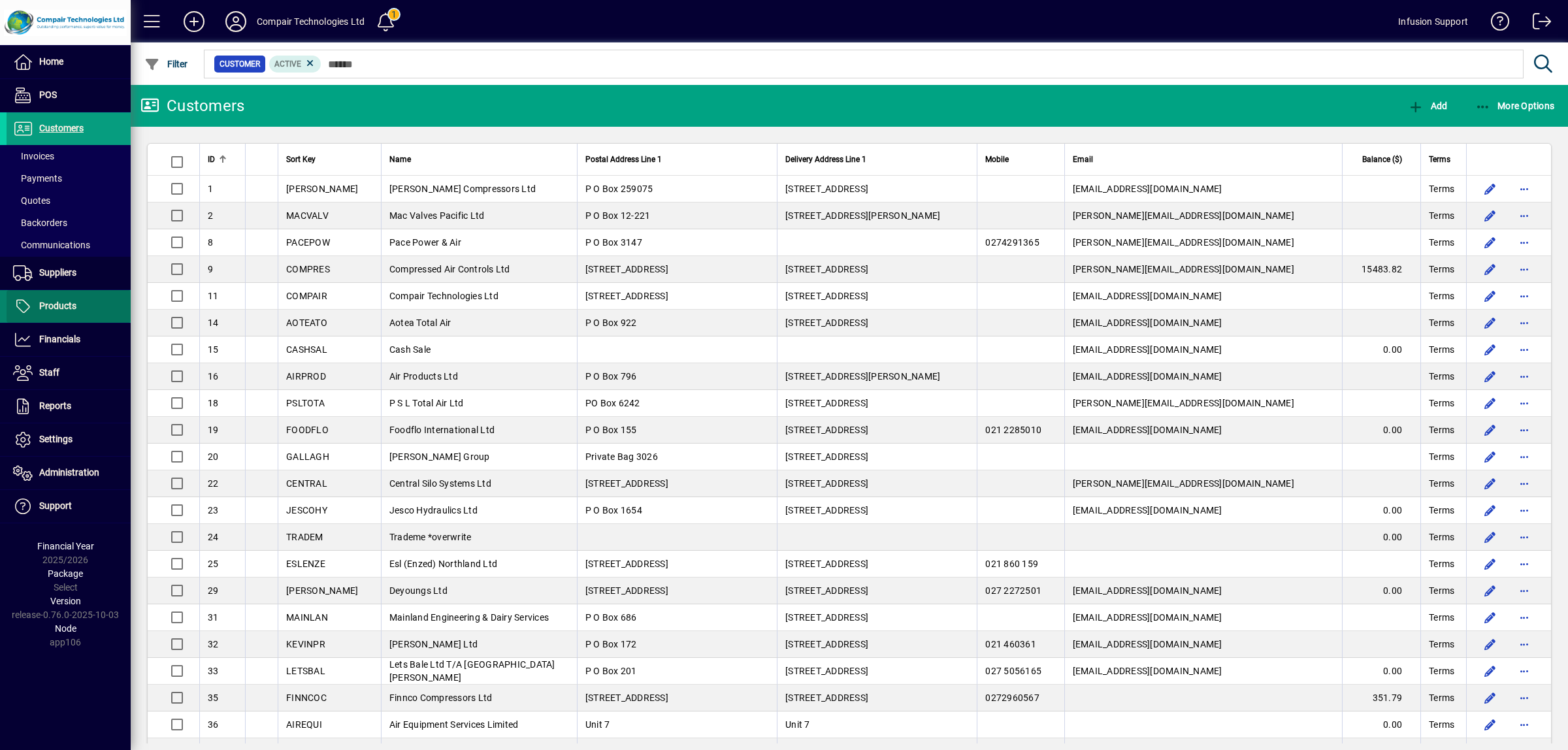
click at [57, 301] on span "Products" at bounding box center [57, 306] width 37 height 10
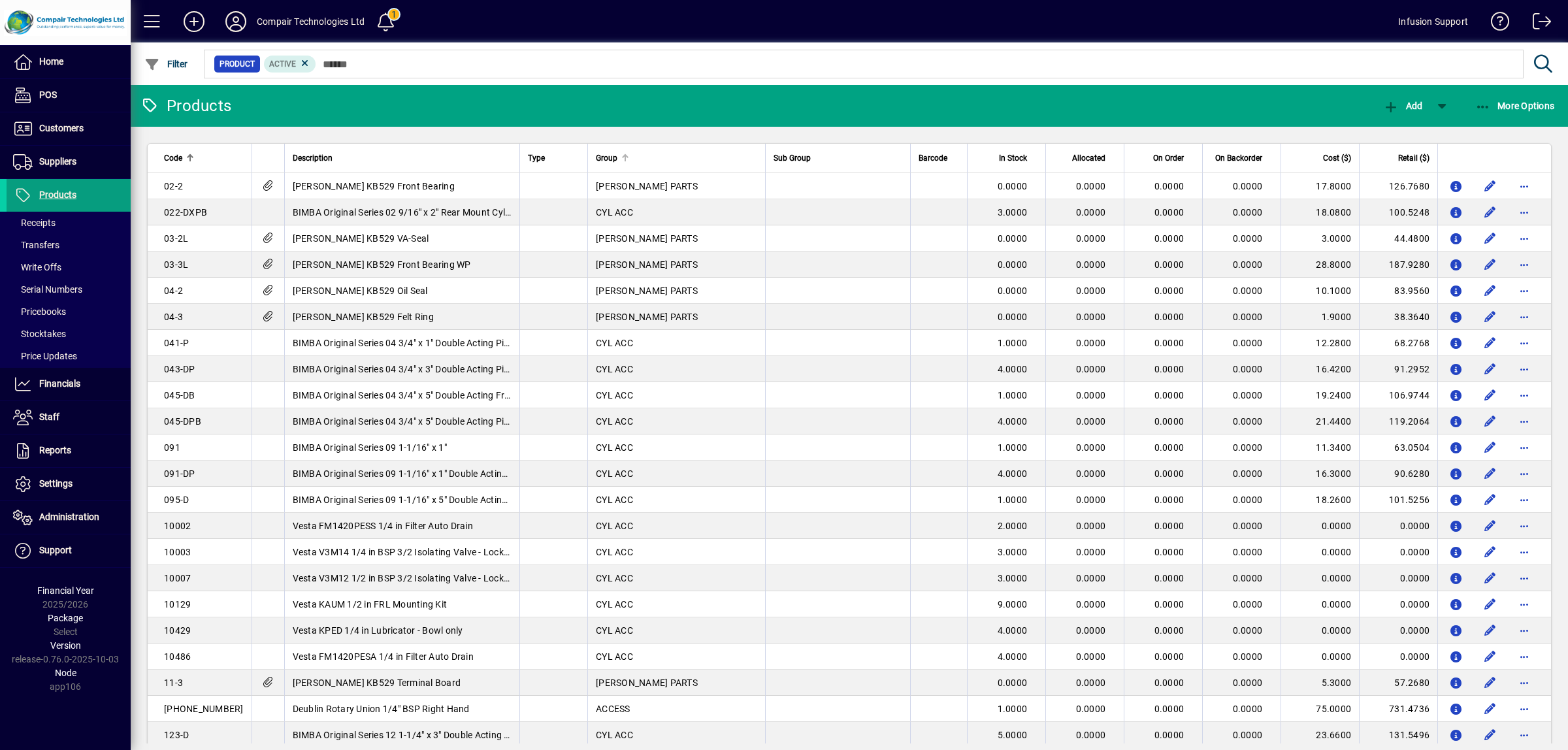
click at [648, 161] on div "Group" at bounding box center [676, 158] width 161 height 15
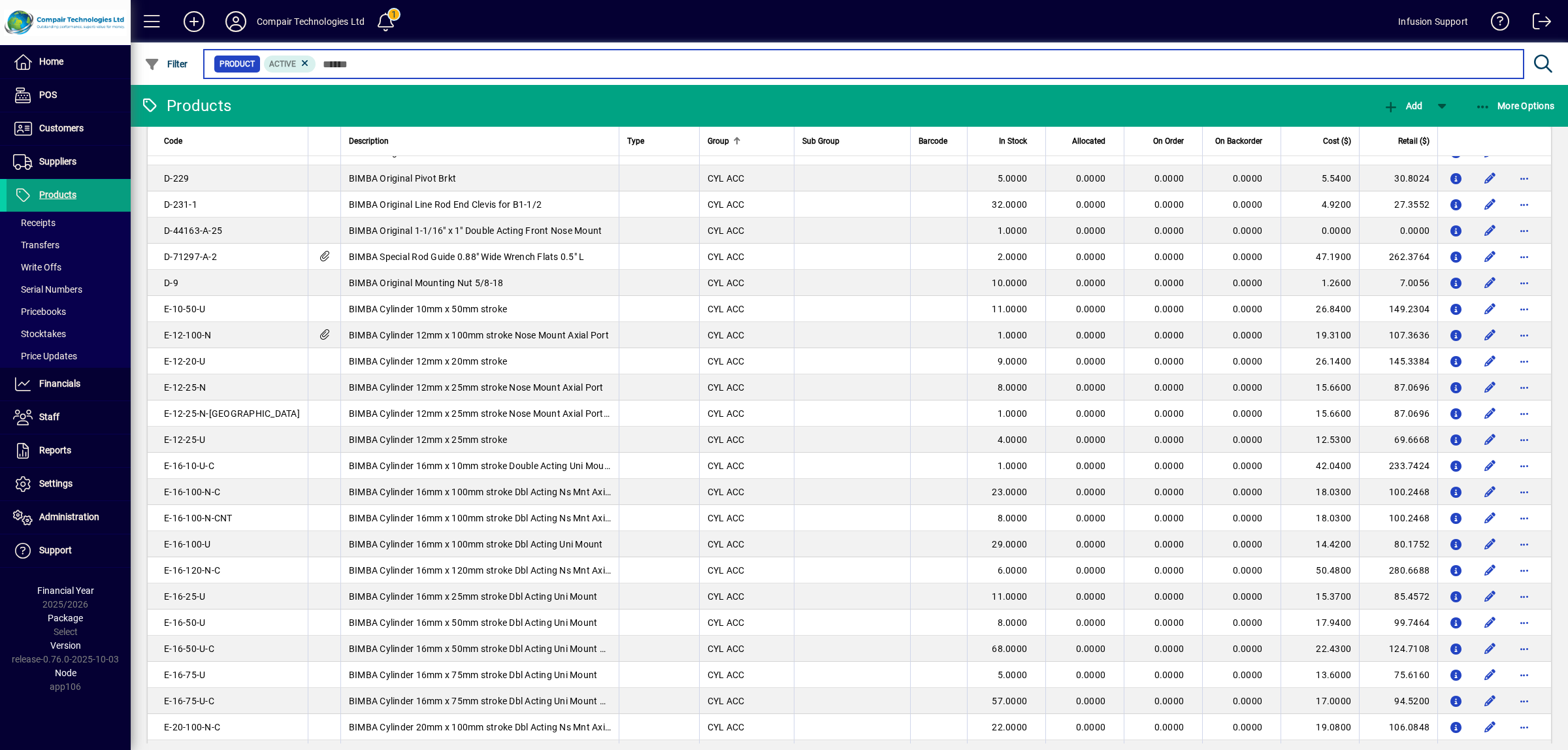
scroll to position [2097, 0]
